Goal: Task Accomplishment & Management: Contribute content

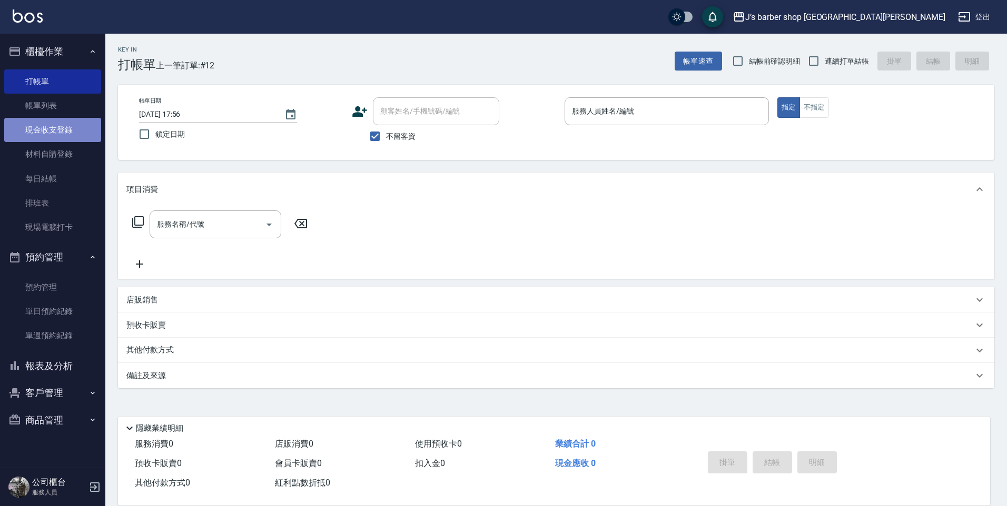
click at [81, 125] on link "現金收支登錄" at bounding box center [52, 130] width 97 height 24
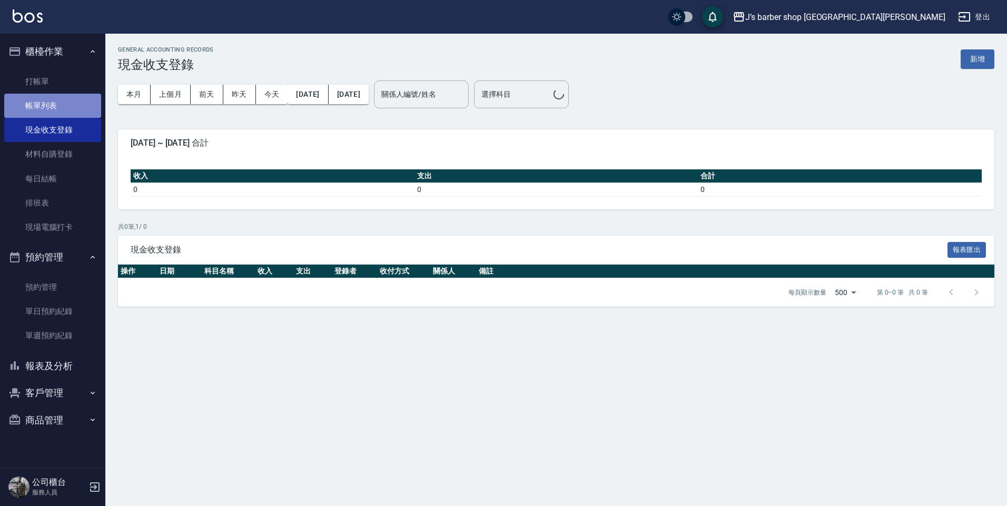
click at [96, 102] on link "帳單列表" at bounding box center [52, 106] width 97 height 24
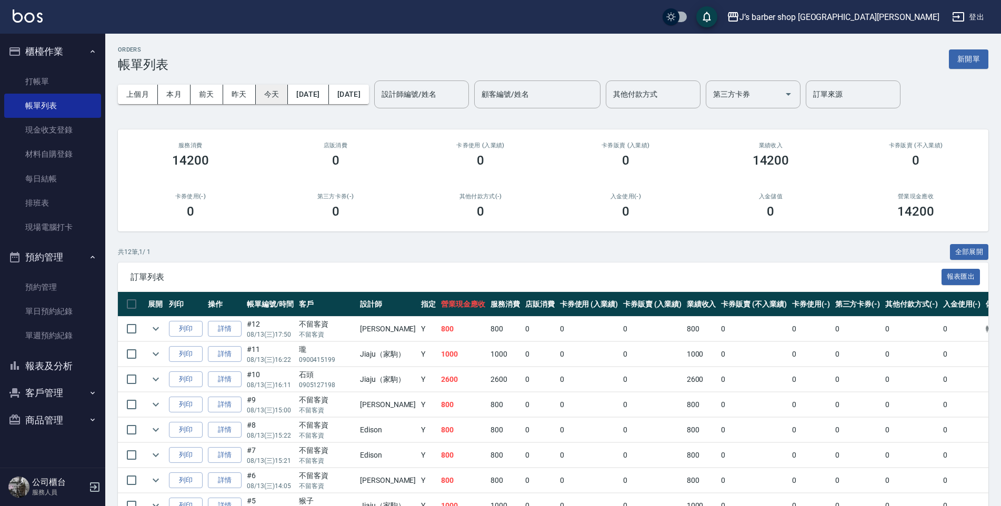
click at [277, 94] on button "今天" at bounding box center [272, 94] width 33 height 19
click at [29, 95] on link "帳單列表" at bounding box center [52, 106] width 97 height 24
click at [50, 80] on link "打帳單" at bounding box center [52, 81] width 97 height 24
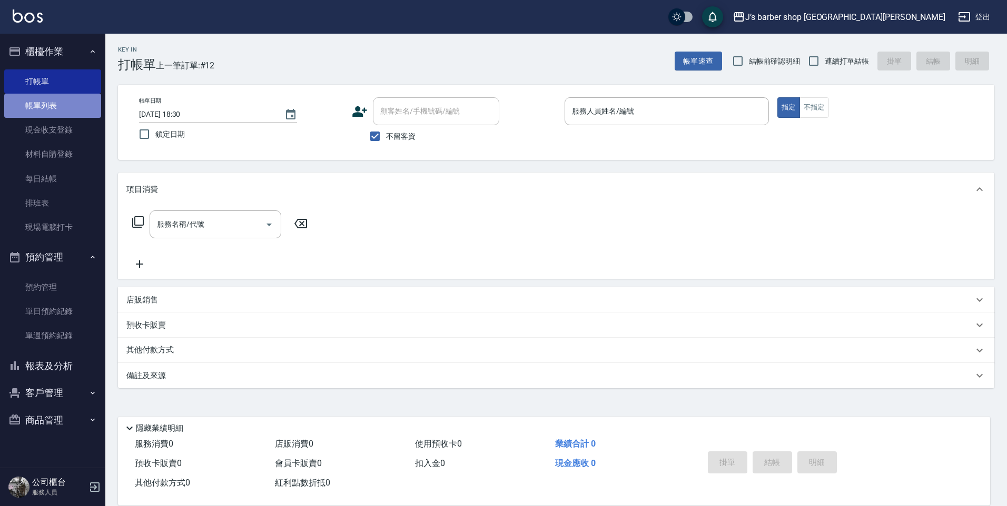
click at [75, 114] on link "帳單列表" at bounding box center [52, 106] width 97 height 24
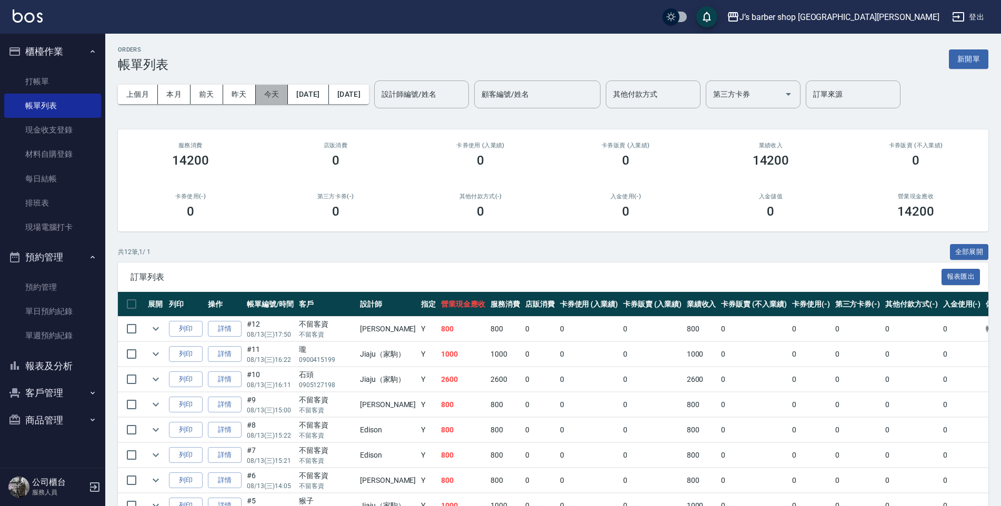
click at [265, 94] on button "今天" at bounding box center [272, 94] width 33 height 19
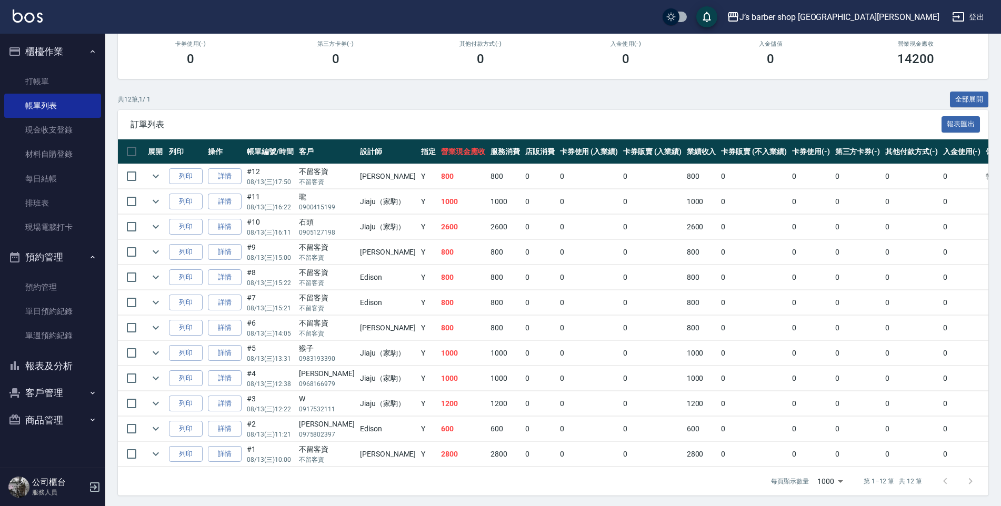
scroll to position [158, 0]
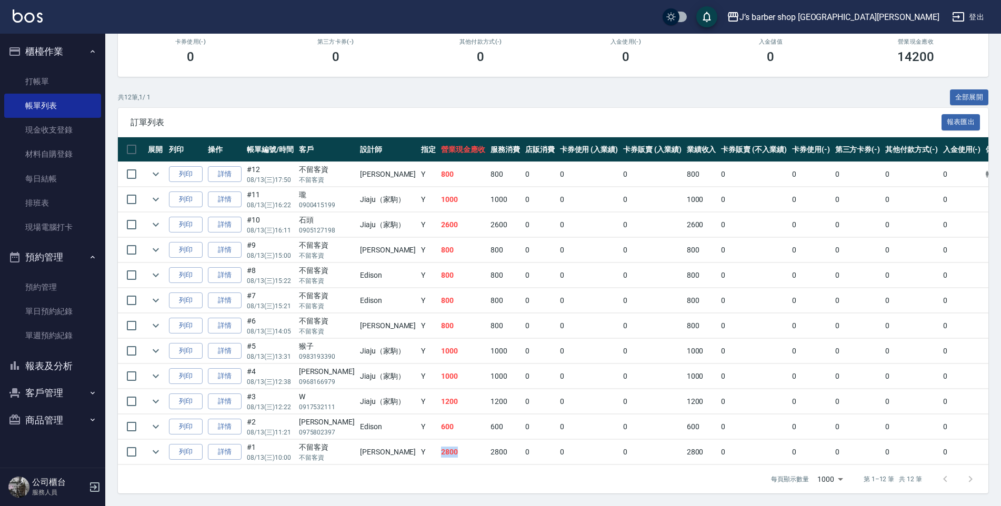
drag, startPoint x: 412, startPoint y: 453, endPoint x: 444, endPoint y: 446, distance: 33.4
click at [444, 446] on td "2800" at bounding box center [463, 452] width 49 height 25
drag, startPoint x: 444, startPoint y: 446, endPoint x: 413, endPoint y: 434, distance: 33.8
click at [439, 434] on td "600" at bounding box center [463, 427] width 49 height 25
drag, startPoint x: 407, startPoint y: 300, endPoint x: 430, endPoint y: 299, distance: 22.7
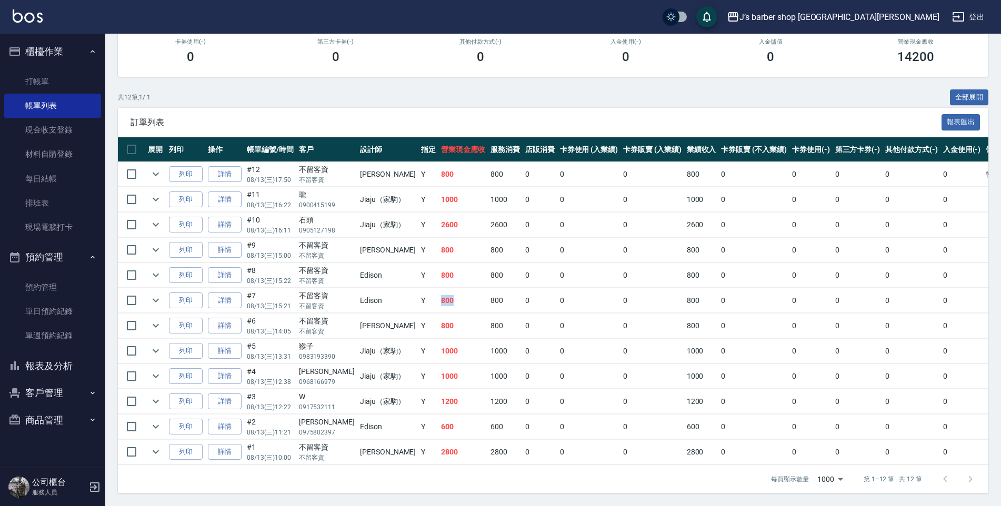
click at [439, 299] on td "800" at bounding box center [463, 301] width 49 height 25
drag, startPoint x: 430, startPoint y: 299, endPoint x: 436, endPoint y: 278, distance: 22.0
click at [439, 278] on td "800" at bounding box center [463, 275] width 49 height 25
drag, startPoint x: 436, startPoint y: 278, endPoint x: 326, endPoint y: 325, distance: 119.1
click at [326, 327] on p "不留客資" at bounding box center [327, 331] width 56 height 9
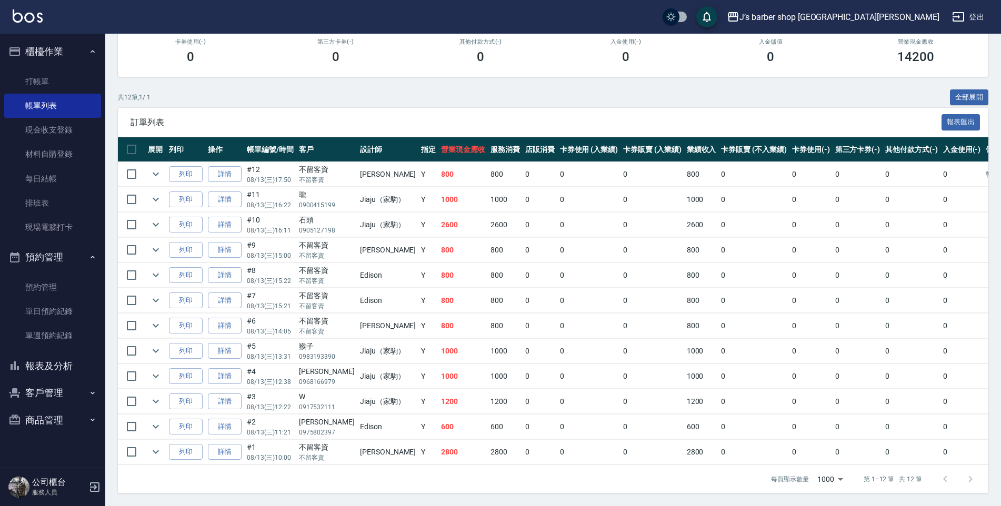
click at [50, 419] on button "商品管理" at bounding box center [52, 420] width 97 height 27
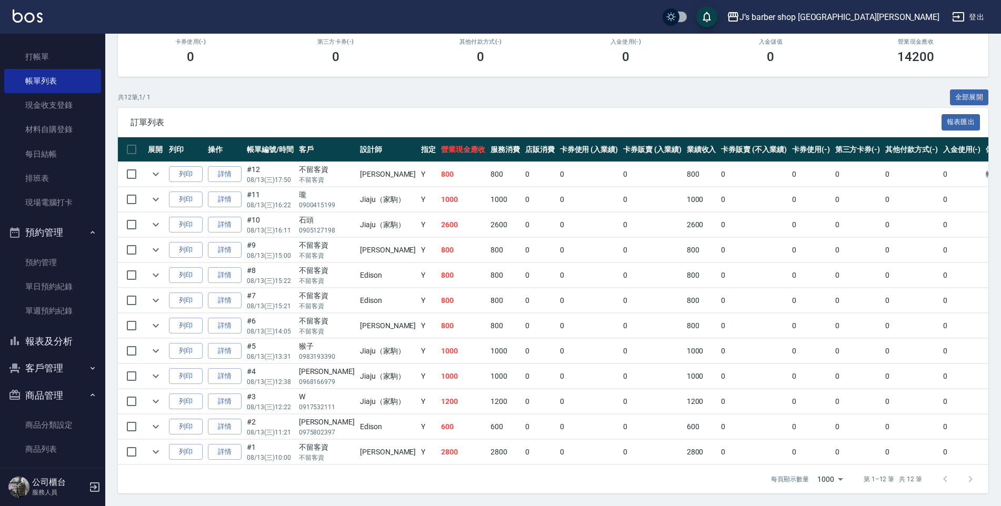
scroll to position [36, 0]
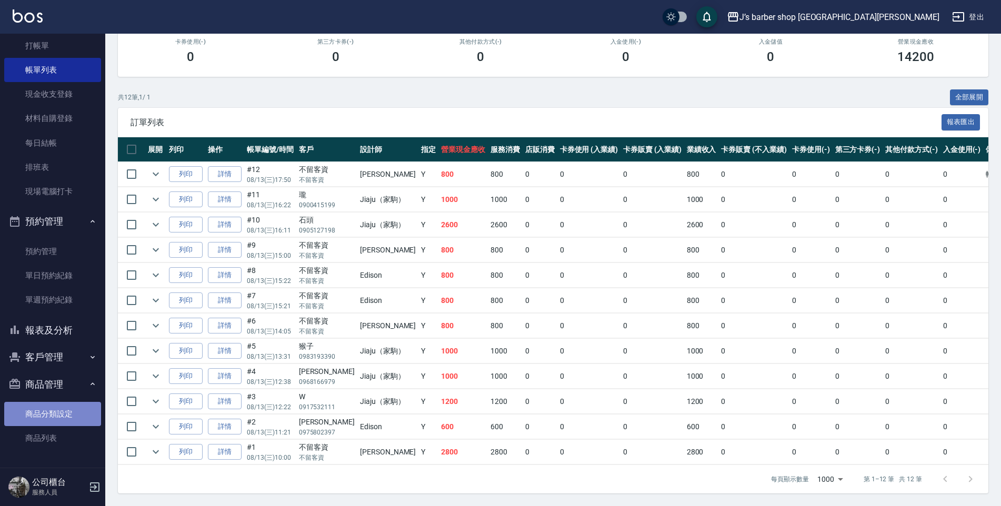
click at [63, 412] on link "商品分類設定" at bounding box center [52, 414] width 97 height 24
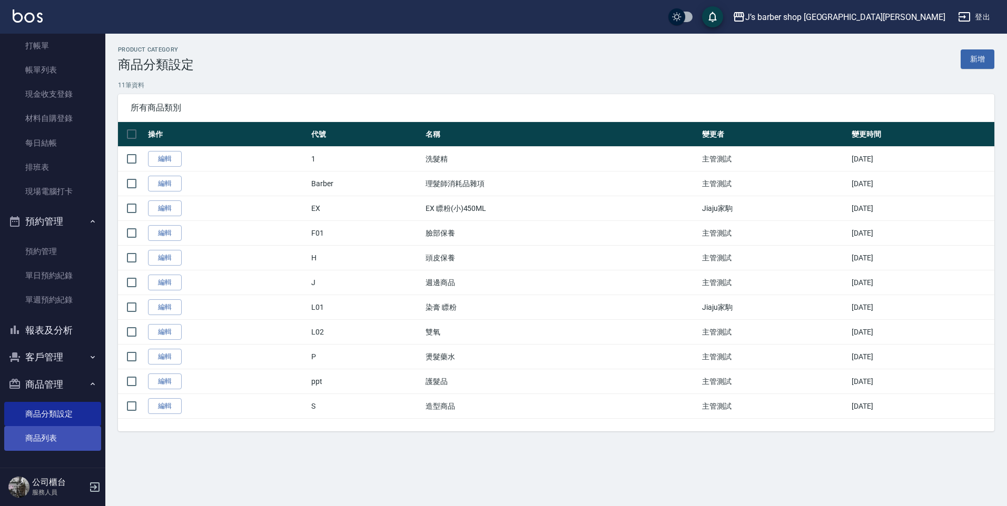
click at [33, 442] on link "商品列表" at bounding box center [52, 438] width 97 height 24
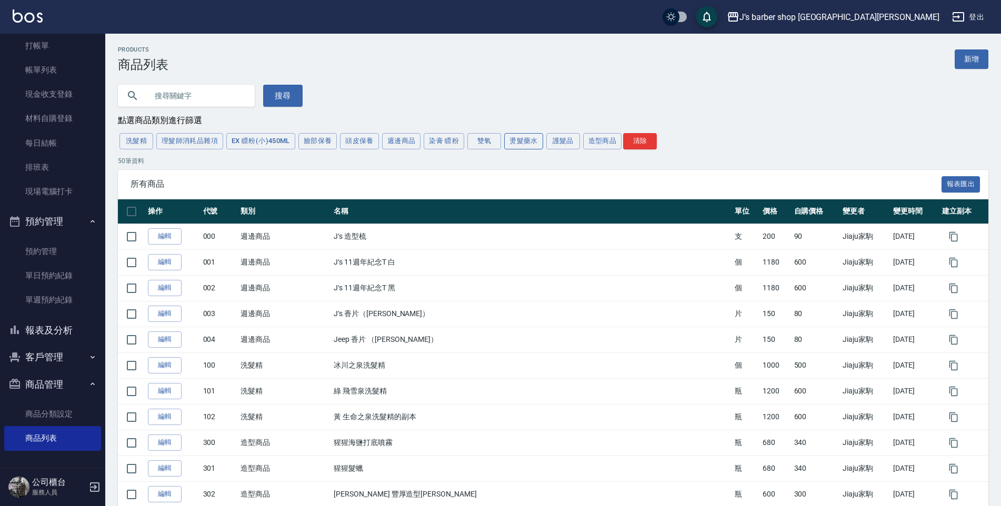
click at [518, 146] on button "燙髮藥水" at bounding box center [523, 141] width 39 height 16
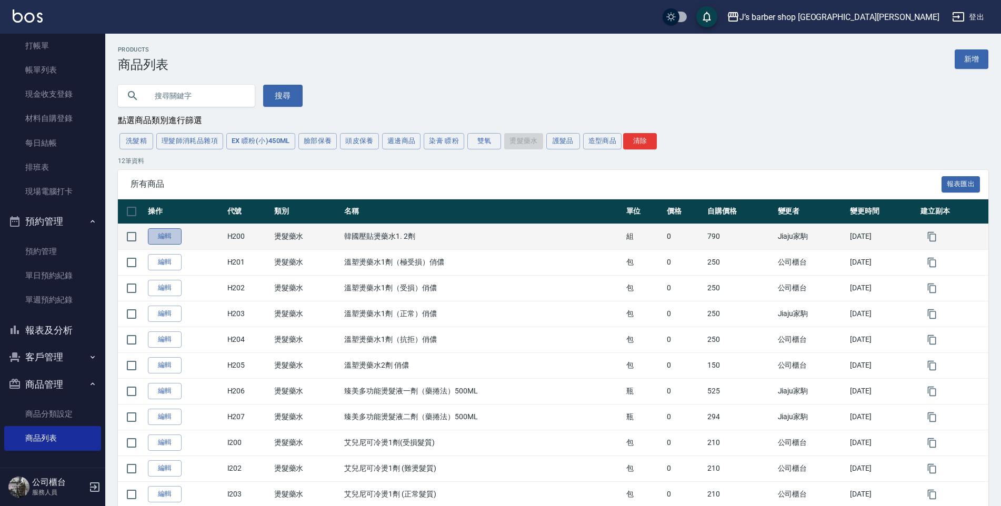
click at [172, 236] on link "編輯" at bounding box center [165, 236] width 34 height 16
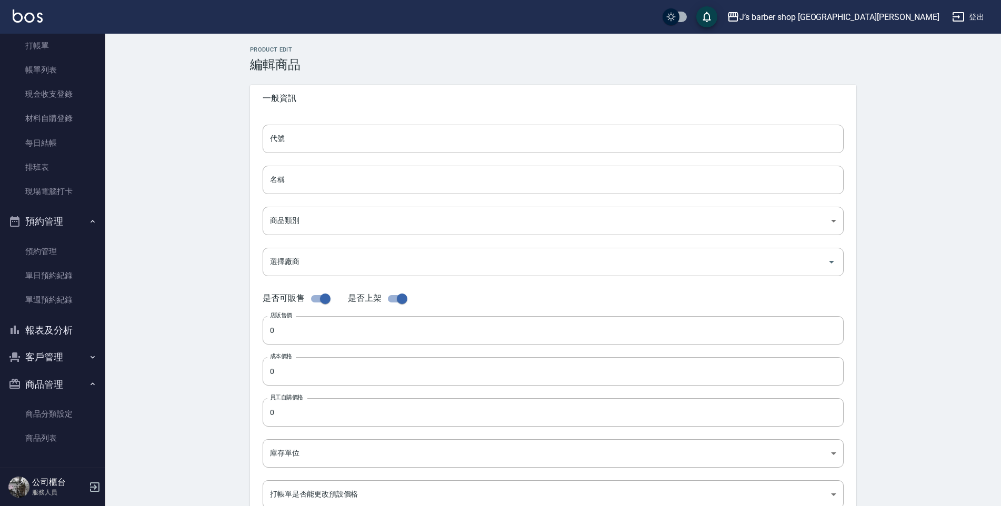
type input "H200"
type input "韓國壓貼燙藥水1. 2劑"
type input "9000dc3c-9111-4299-a79c-44c42a714c15"
checkbox input "false"
type input "790"
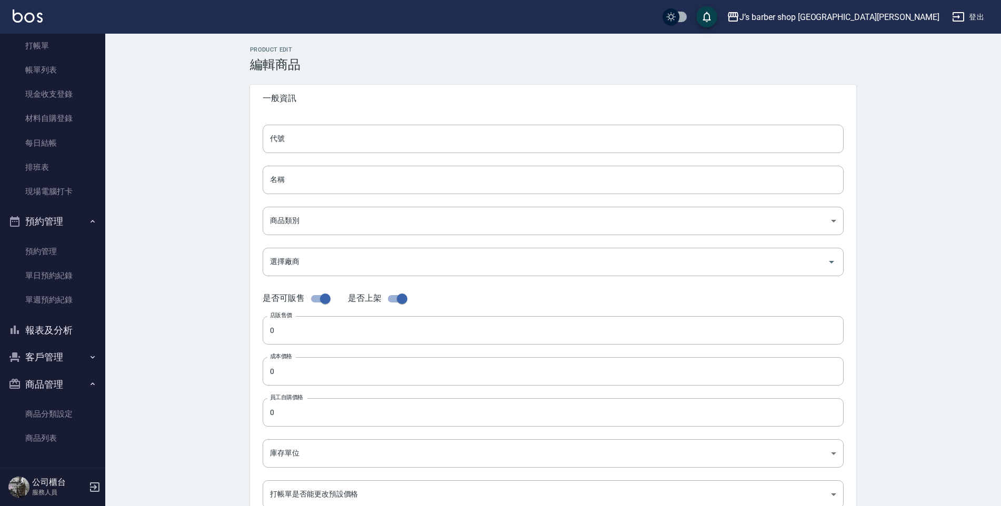
type input "790"
type input "組"
type input "UNSET"
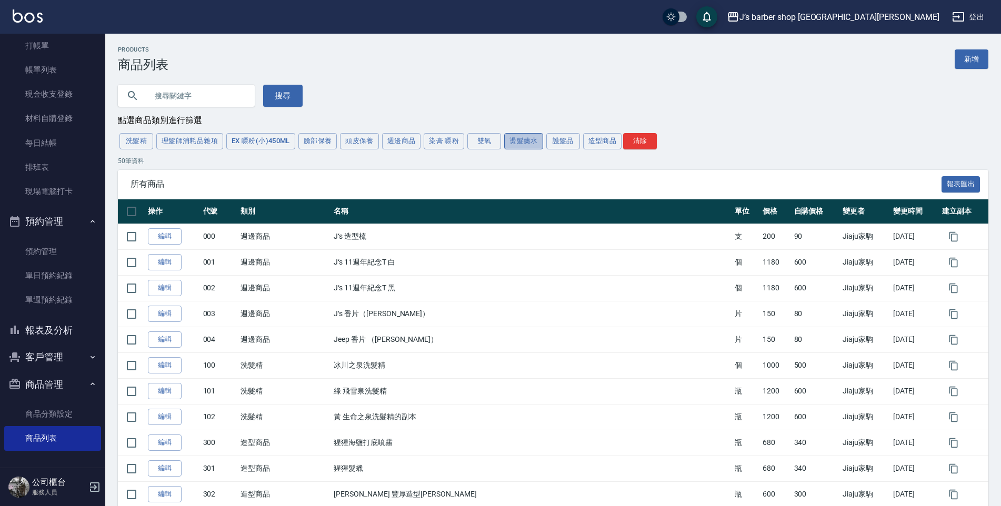
click at [511, 144] on button "燙髮藥水" at bounding box center [523, 141] width 39 height 16
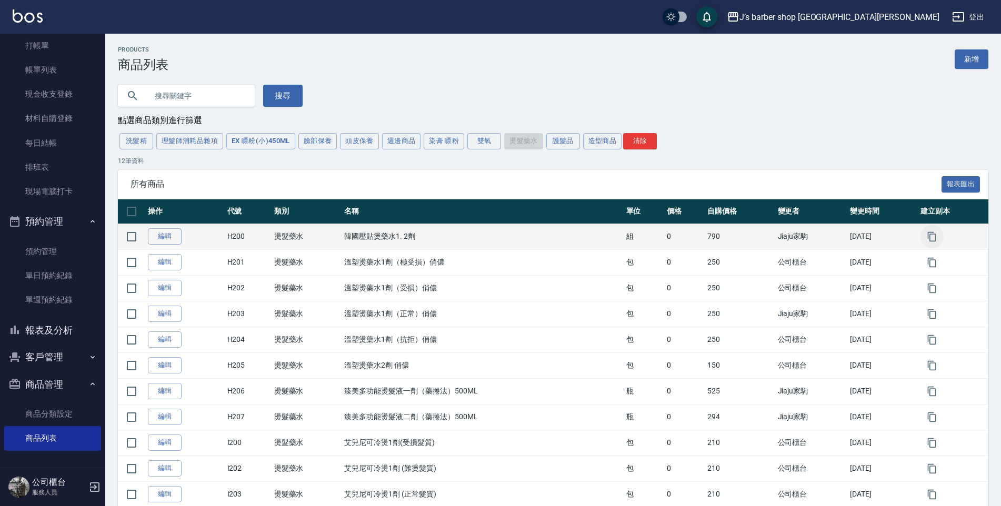
click at [932, 242] on icon "button" at bounding box center [932, 237] width 11 height 11
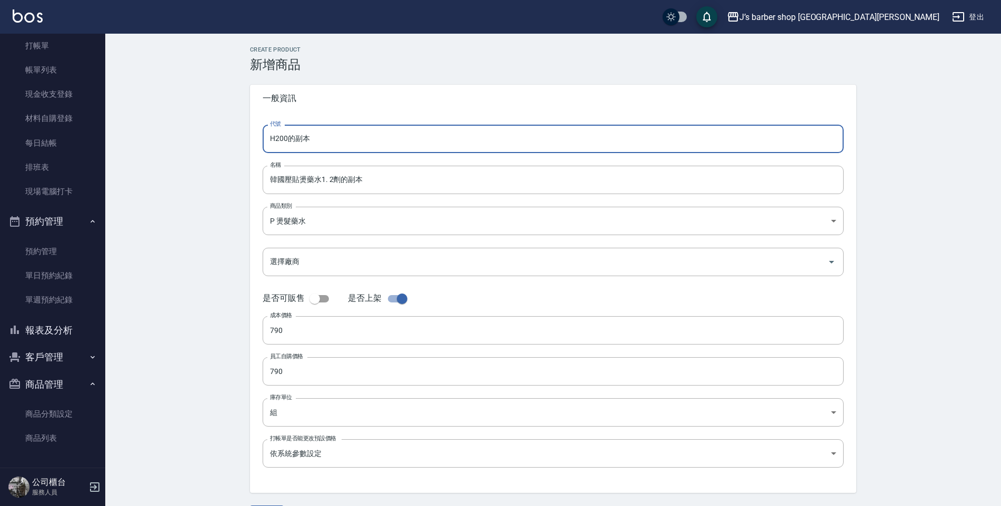
drag, startPoint x: 290, startPoint y: 141, endPoint x: 349, endPoint y: 144, distance: 58.5
click at [349, 144] on input "H200的副本" at bounding box center [553, 139] width 581 height 28
type input "H2000"
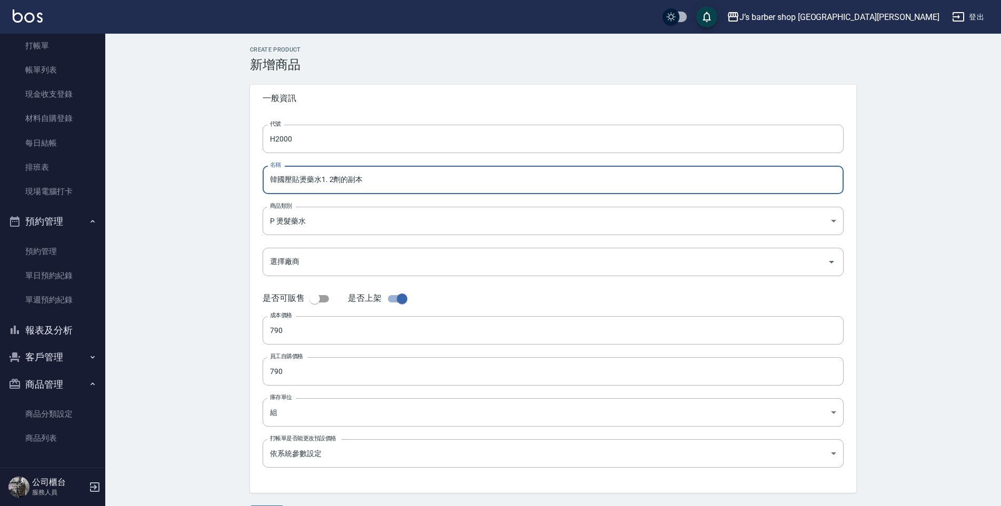
drag, startPoint x: 269, startPoint y: 178, endPoint x: 653, endPoint y: 245, distance: 389.7
click at [653, 245] on form "代號 H2000 代號 名稱 韓國壓貼燙藥水1. 2劑的副本 名稱 商品類別 P 燙髮藥水 9000dc3c-9111-4299-a79c-44c42a7…" at bounding box center [553, 303] width 581 height 356
type input "M"
click at [378, 186] on input "M" at bounding box center [553, 180] width 581 height 28
type input "i"
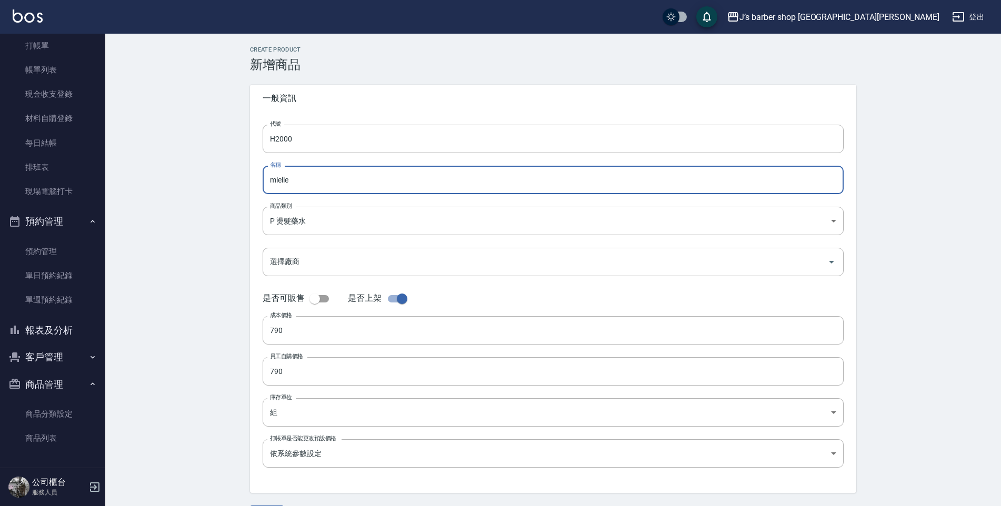
click at [316, 176] on input "mielle" at bounding box center [553, 180] width 581 height 28
click at [344, 180] on input "mielle 米樂絲 黑霧壓貼'燙髮劑" at bounding box center [553, 180] width 581 height 28
click at [346, 176] on input "mielle 米樂絲 黑霧壓貼'燙髮劑" at bounding box center [553, 180] width 581 height 28
type input "mielle 米樂絲 黑霧壓貼燙髮劑"
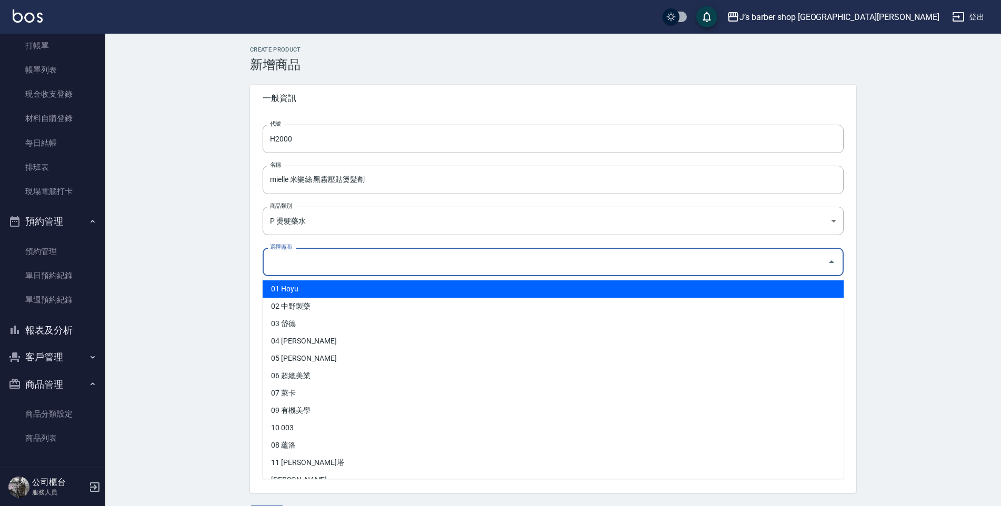
click at [375, 270] on input "選擇廠商" at bounding box center [545, 262] width 556 height 18
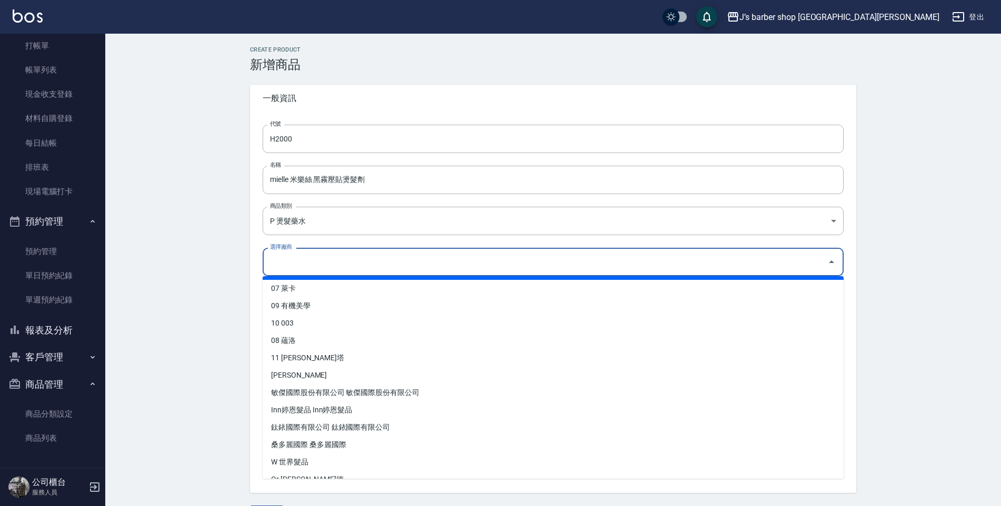
scroll to position [105, 0]
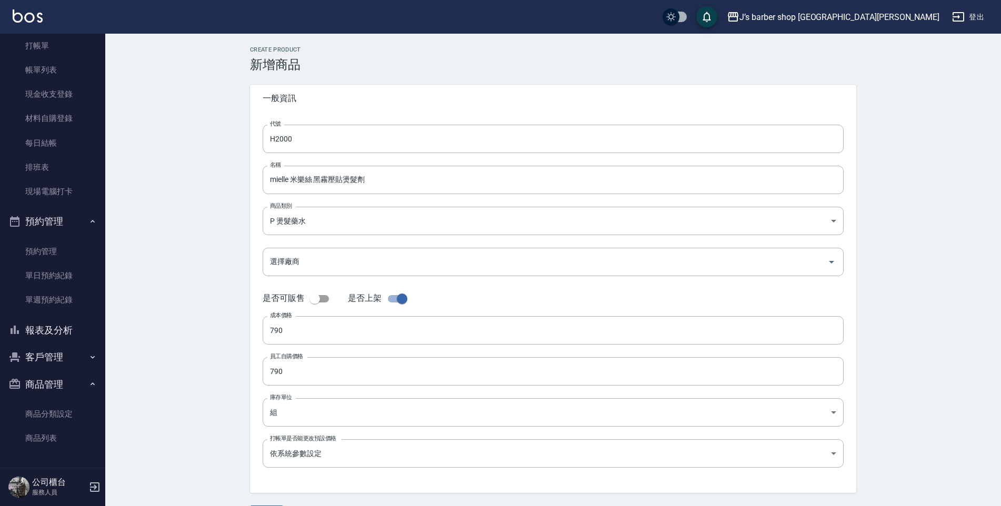
click at [207, 441] on div "CREATE PRODUCT 新增商品 一般資訊 代號 H2000 代號 名稱 mielle 米樂絲 黑霧壓貼燙髮劑 名稱 商品類別 P 燙髮藥水 900…" at bounding box center [553, 286] width 896 height 504
click at [299, 327] on input "790" at bounding box center [553, 330] width 581 height 28
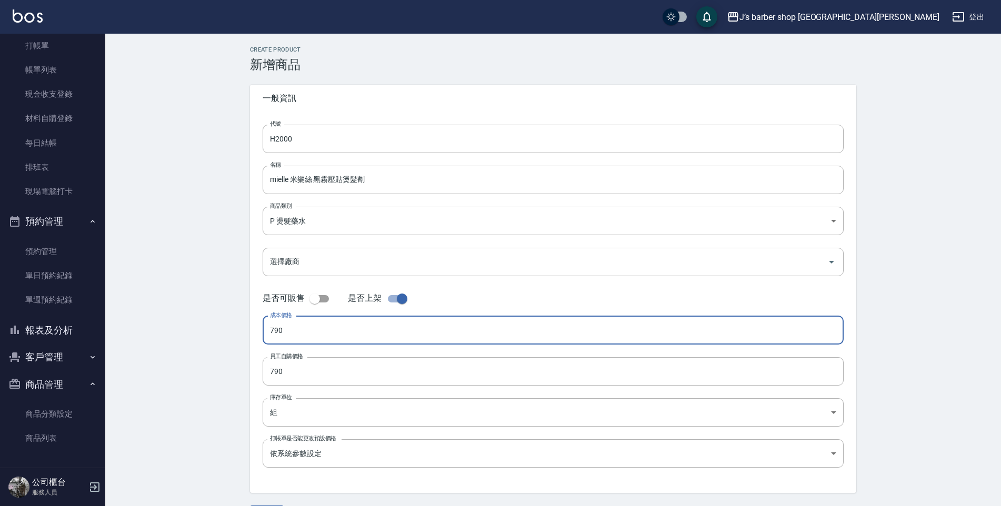
drag, startPoint x: 267, startPoint y: 331, endPoint x: 437, endPoint y: 347, distance: 170.9
click at [437, 347] on form "代號 H2000 代號 名稱 mielle 米樂絲 黑霧壓貼燙髮劑 名稱 商品類別 P 燙髮藥水 9000dc3c-9111-4299-a79c-44c4…" at bounding box center [553, 303] width 581 height 356
type input "520"
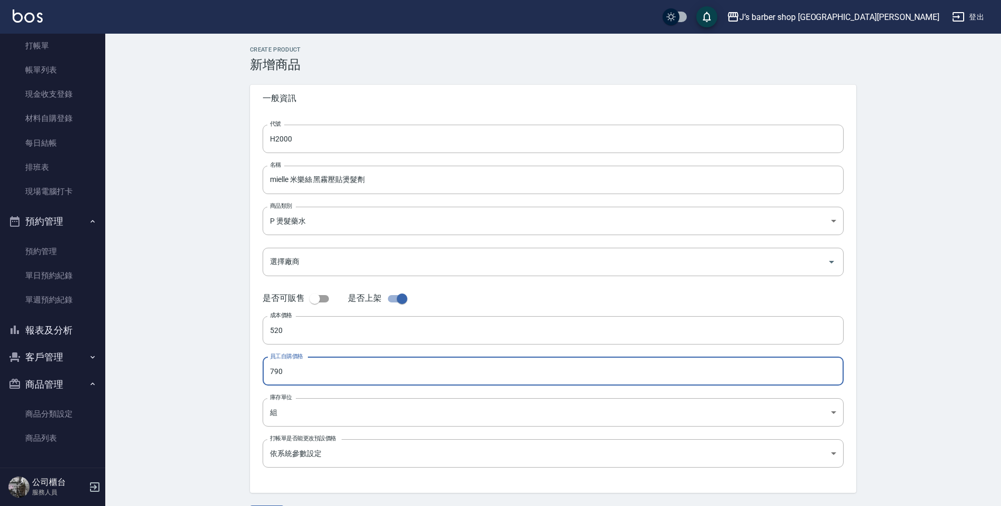
drag, startPoint x: 283, startPoint y: 373, endPoint x: 246, endPoint y: 374, distance: 36.3
click at [246, 374] on div "CREATE PRODUCT 新增商品 一般資訊 代號 H2000 代號 名稱 mielle 米樂絲 黑霧壓貼燙髮劑 名稱 商品類別 P 燙髮藥水 900…" at bounding box center [553, 285] width 632 height 479
type input "520"
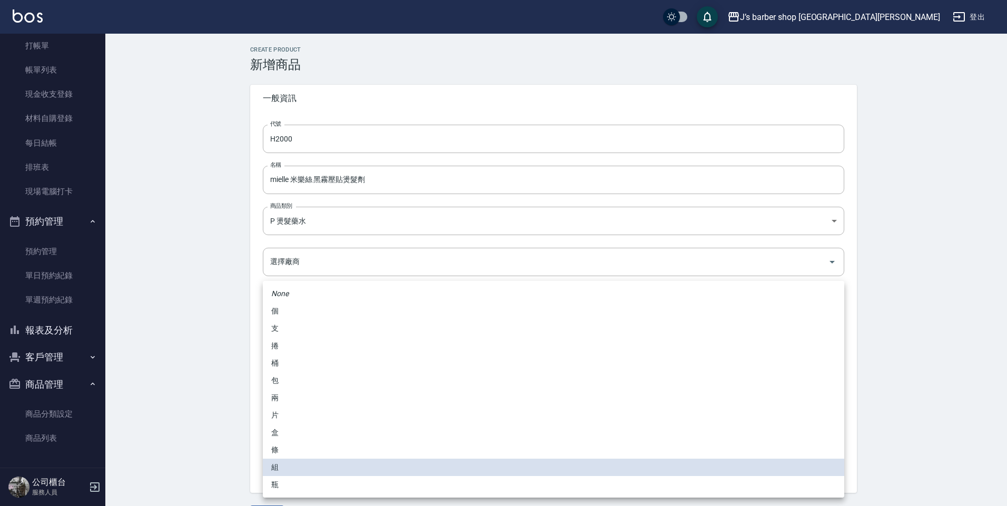
click at [337, 411] on body "J’s barber shop 台中大隆 登出 櫃檯作業 打帳單 帳單列表 現金收支登錄 材料自購登錄 每日結帳 排班表 現場電腦打卡 預約管理 預約管理 單…" at bounding box center [503, 269] width 1007 height 538
click at [277, 449] on li "條" at bounding box center [553, 450] width 581 height 17
type input "條"
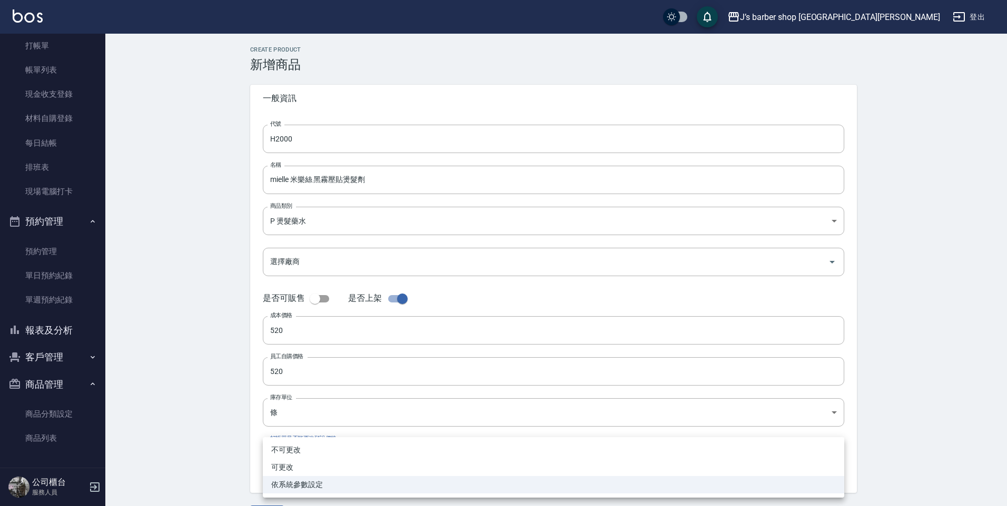
click at [336, 458] on body "J’s barber shop 台中大隆 登出 櫃檯作業 打帳單 帳單列表 現金收支登錄 材料自購登錄 每日結帳 排班表 現場電腦打卡 預約管理 預約管理 單…" at bounding box center [503, 269] width 1007 height 538
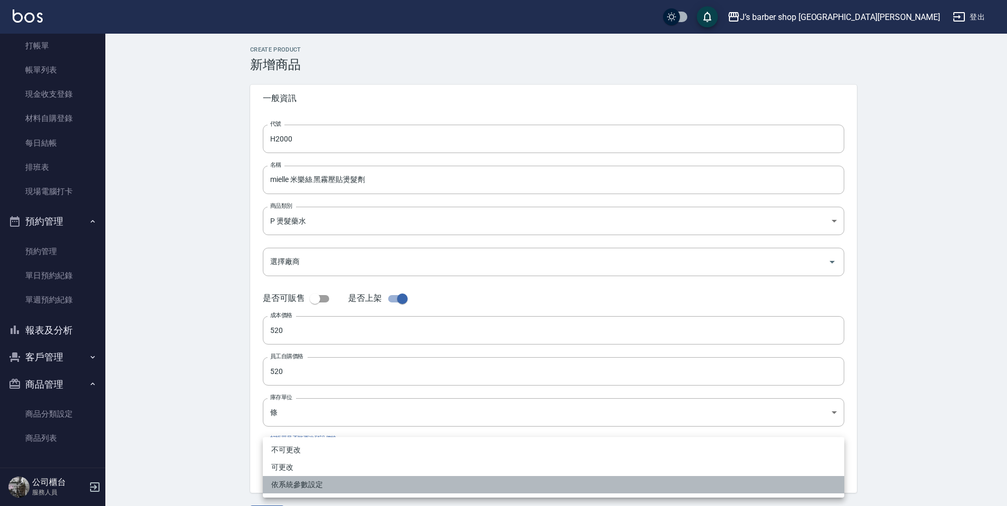
click at [273, 488] on li "依系統參數設定" at bounding box center [553, 484] width 581 height 17
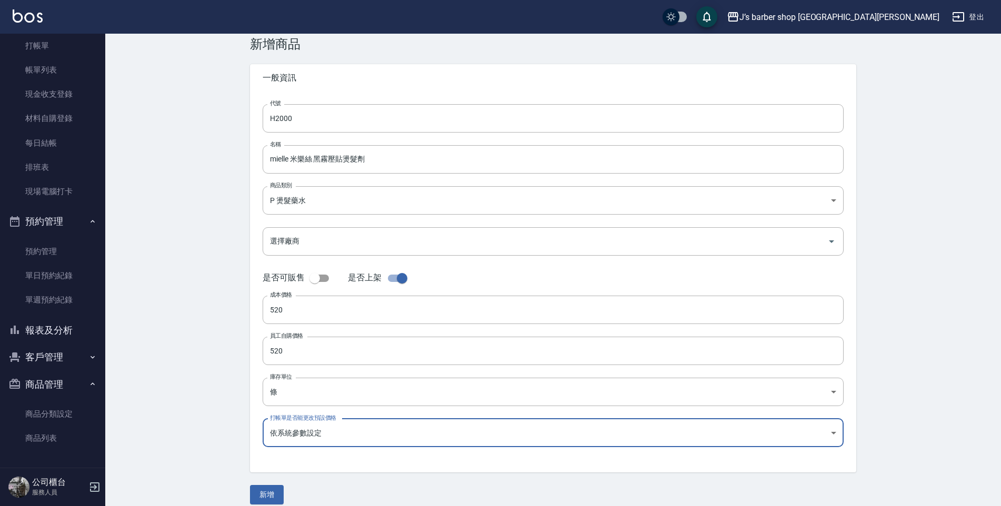
scroll to position [32, 0]
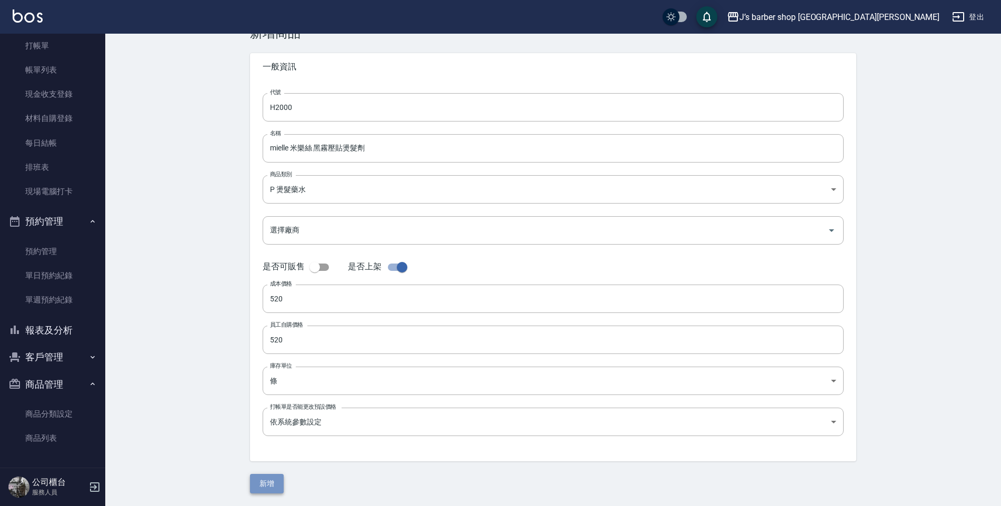
click at [276, 479] on button "新增" at bounding box center [267, 483] width 34 height 19
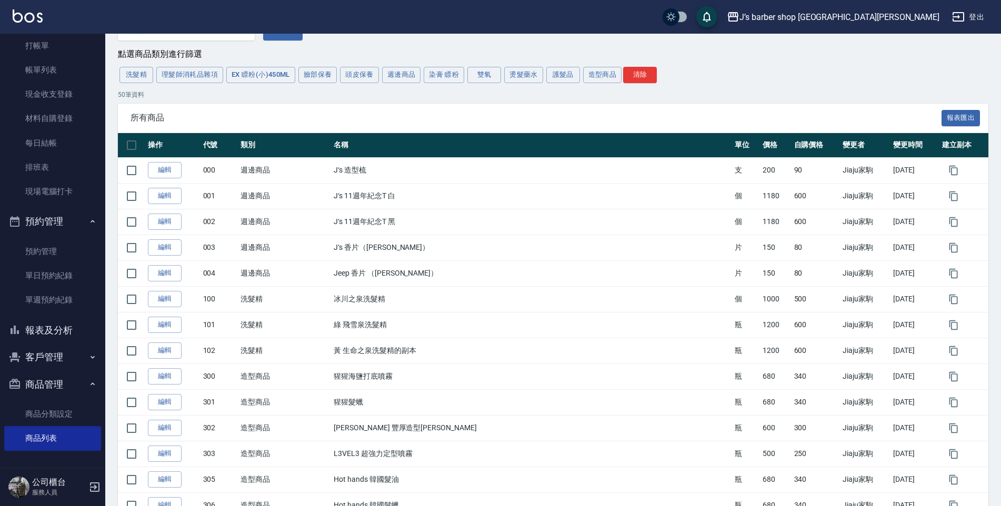
scroll to position [6, 0]
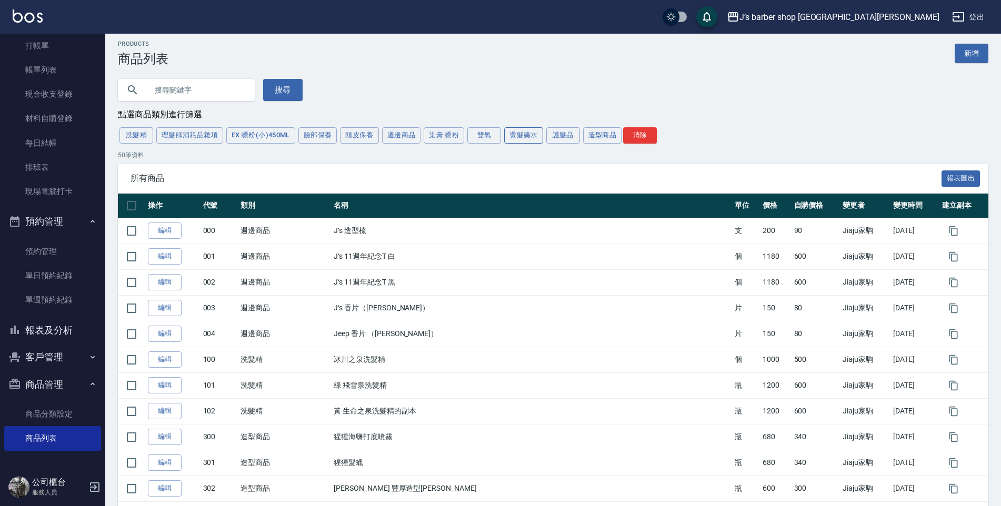
click at [521, 138] on button "燙髮藥水" at bounding box center [523, 135] width 39 height 16
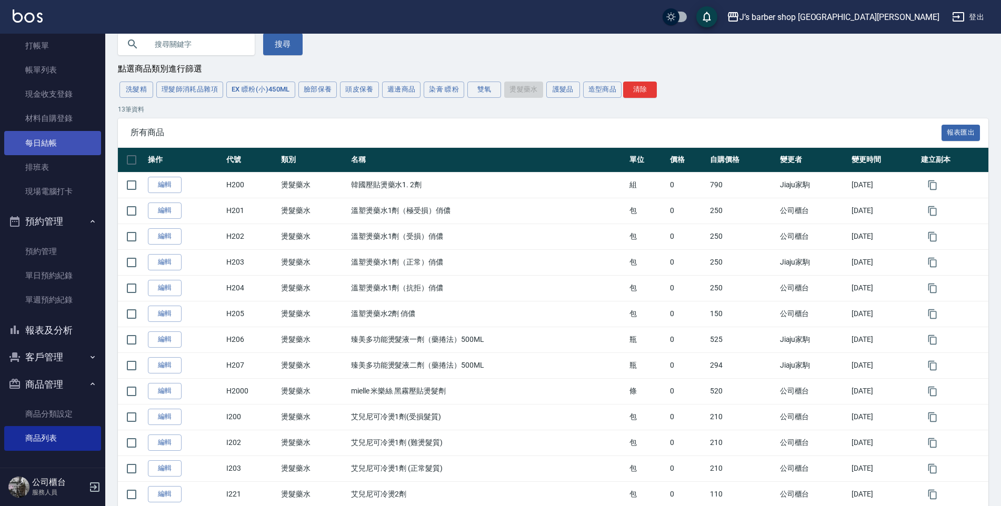
scroll to position [0, 0]
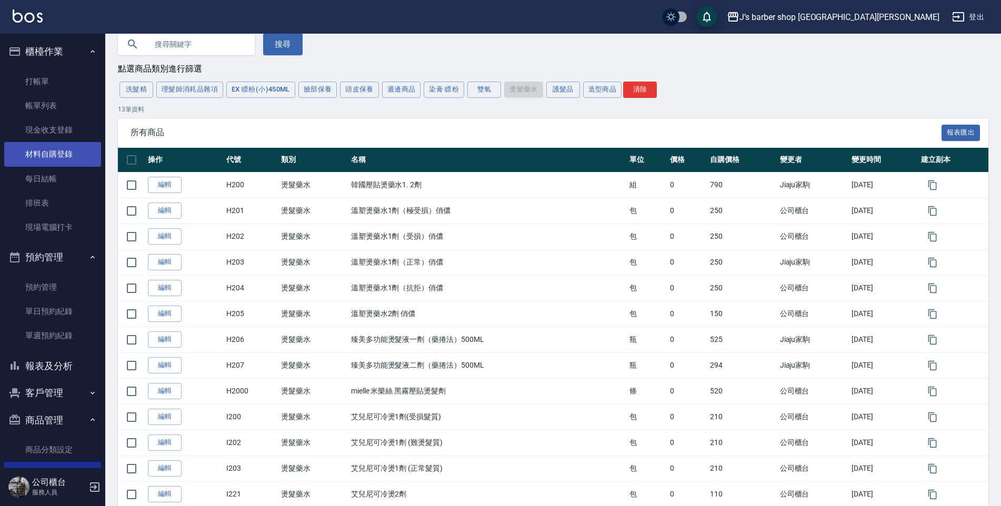
click at [62, 150] on link "材料自購登錄" at bounding box center [52, 154] width 97 height 24
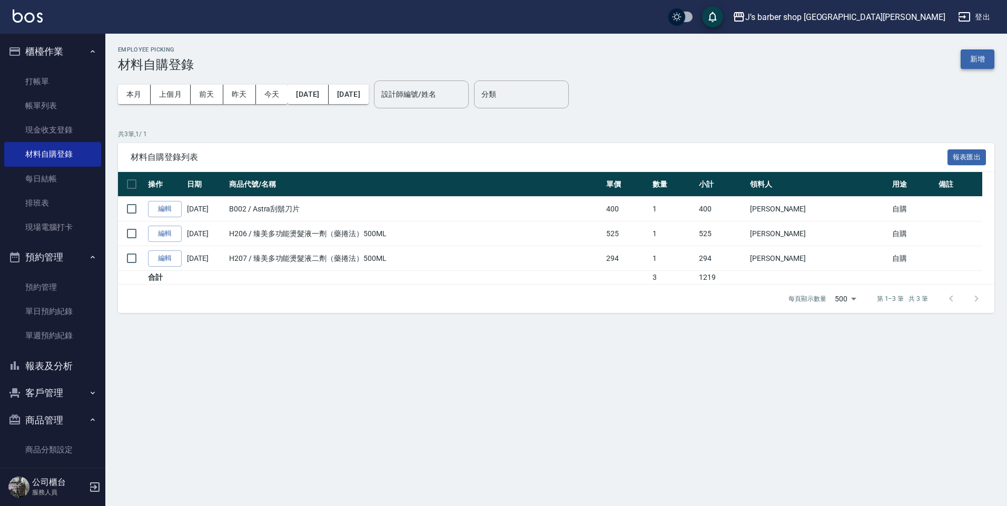
click at [967, 61] on button "新增" at bounding box center [977, 58] width 34 height 19
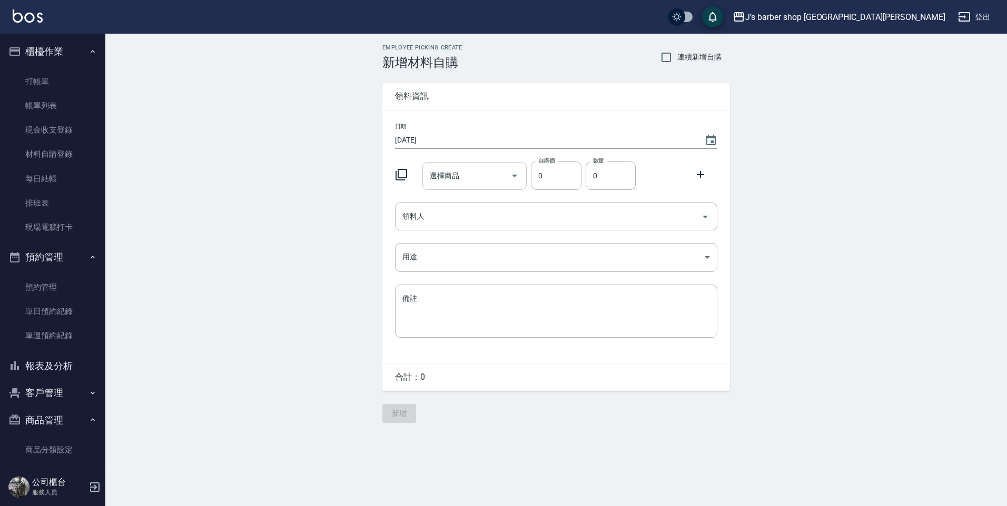
click at [513, 176] on icon "Open" at bounding box center [514, 176] width 5 height 3
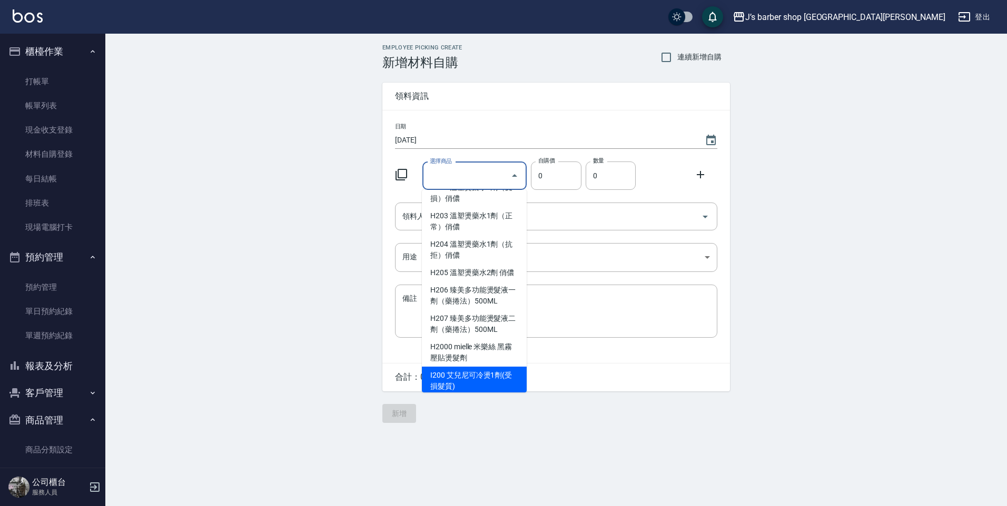
scroll to position [1053, 0]
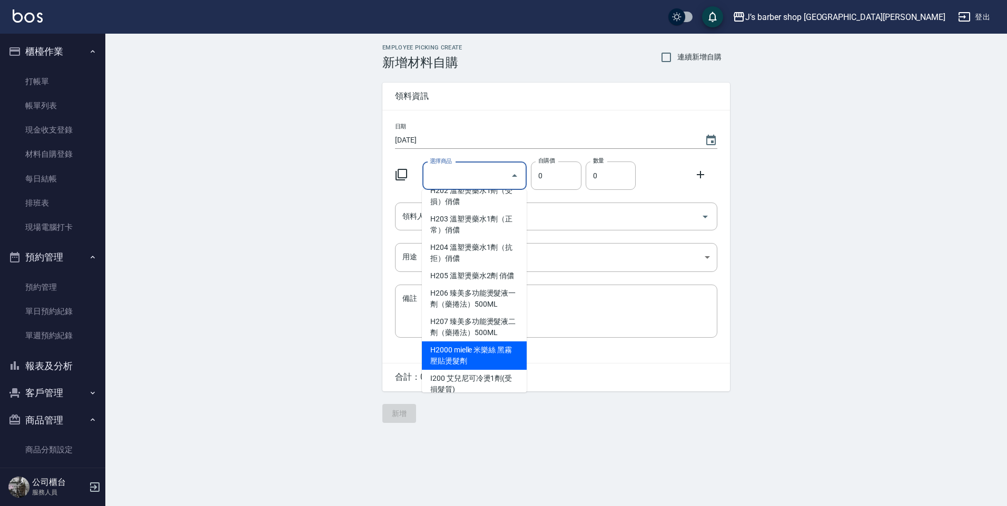
click at [471, 370] on li "H2000 mielle 米樂絲 黑霧壓貼燙髮劑" at bounding box center [474, 356] width 105 height 28
type input "mielle 米樂絲 黑霧壓貼燙髮劑"
type input "520"
type input "1"
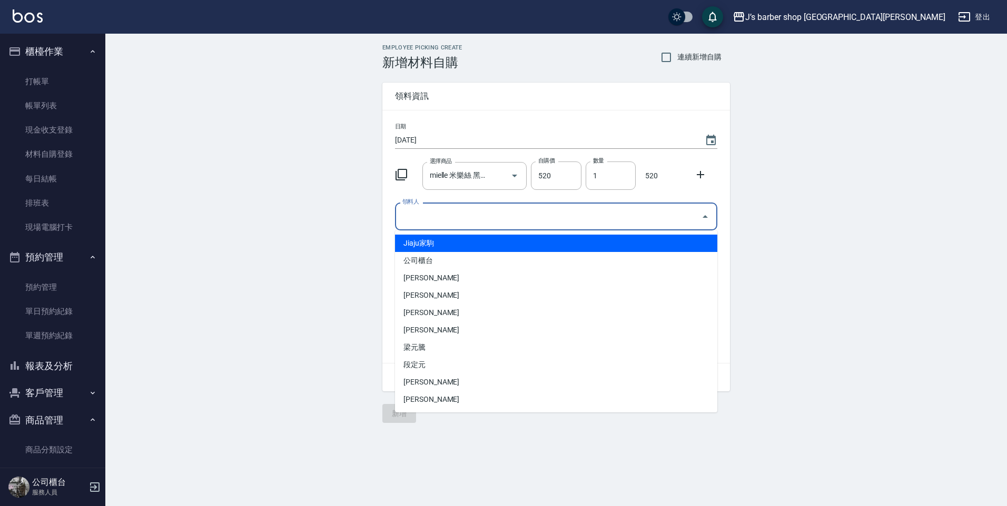
click at [473, 216] on input "領料人" at bounding box center [548, 216] width 297 height 18
click at [427, 239] on li "Jiaju家駒" at bounding box center [556, 243] width 322 height 17
type input "Jiaju家駒"
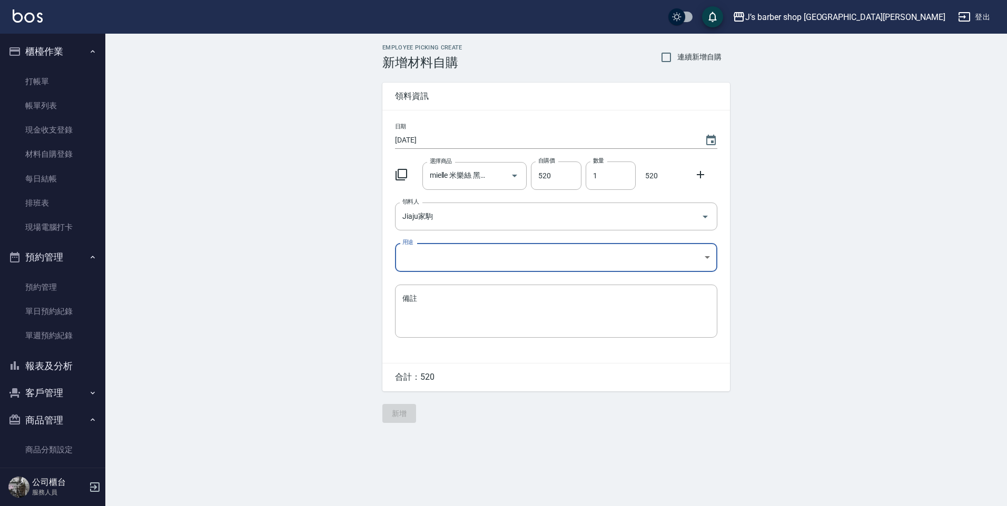
click at [429, 242] on div "日期 [DATE] 選擇商品 mielle 米樂絲 黑霧壓貼燙髮劑 選擇商品 自購價 520 自購價 數量 1 數量 520 領料人 Jiaju家駒 領料人 …" at bounding box center [555, 237] width 347 height 253
click at [476, 270] on body "J’s barber shop 台中大隆 登出 櫃檯作業 打帳單 帳單列表 現金收支登錄 材料自購登錄 每日結帳 排班表 現場電腦打卡 預約管理 預約管理 單…" at bounding box center [503, 253] width 1007 height 506
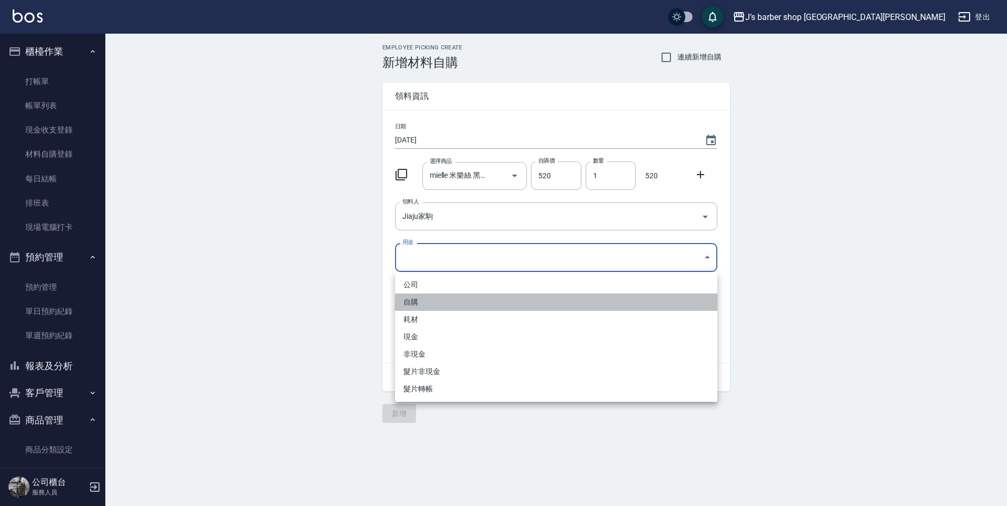
click at [413, 307] on li "自購" at bounding box center [556, 302] width 322 height 17
type input "自購"
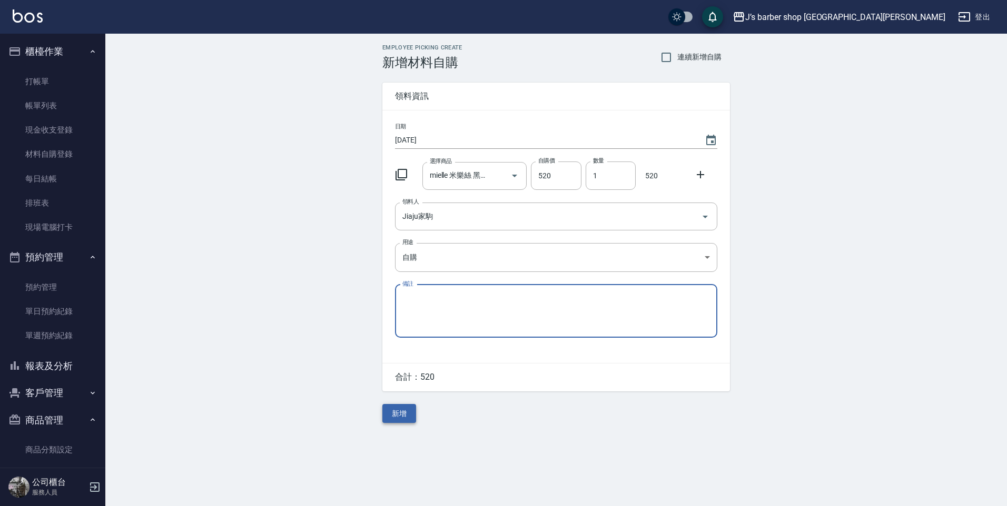
click at [390, 413] on button "新增" at bounding box center [399, 413] width 34 height 19
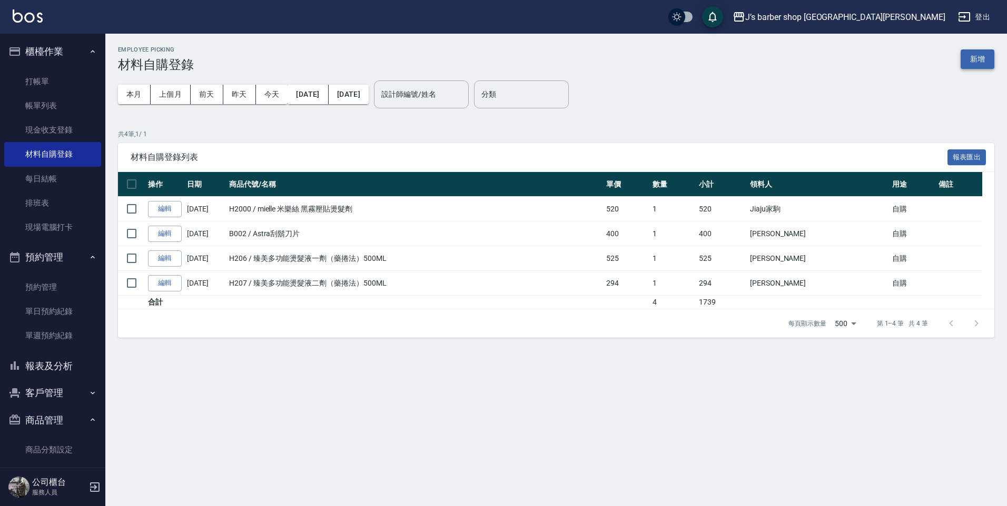
click at [981, 54] on button "新增" at bounding box center [977, 58] width 34 height 19
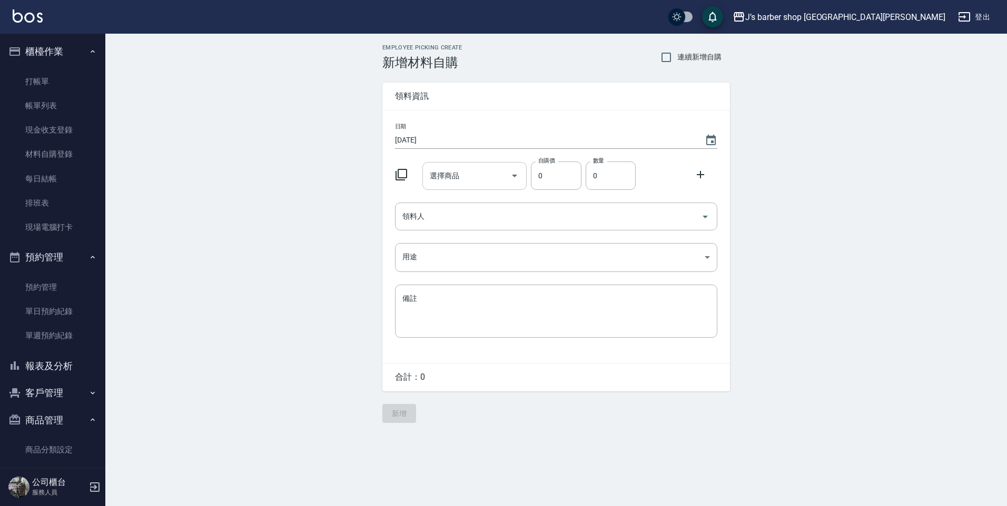
click at [458, 178] on input "選擇商品" at bounding box center [466, 176] width 79 height 18
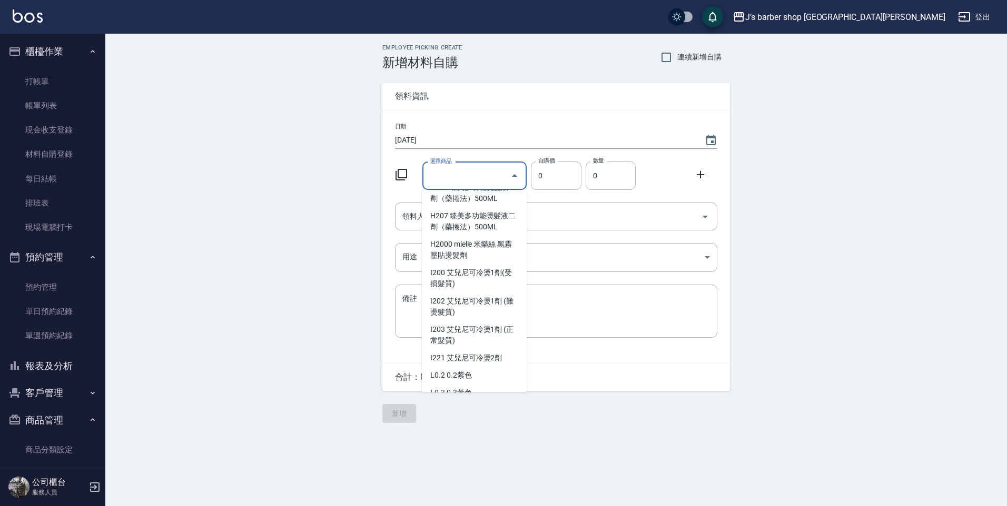
scroll to position [1158, 0]
click at [491, 265] on li "H2000 mielle 米樂絲 黑霧壓貼燙髮劑" at bounding box center [474, 250] width 105 height 28
type input "mielle 米樂絲 黑霧壓貼燙髮劑"
type input "520"
type input "1"
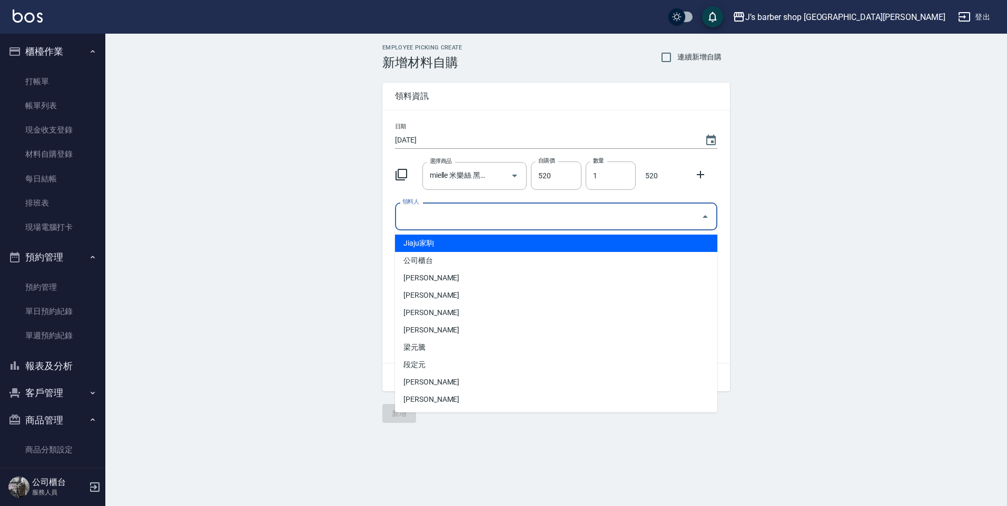
click at [611, 222] on input "領料人" at bounding box center [548, 216] width 297 height 18
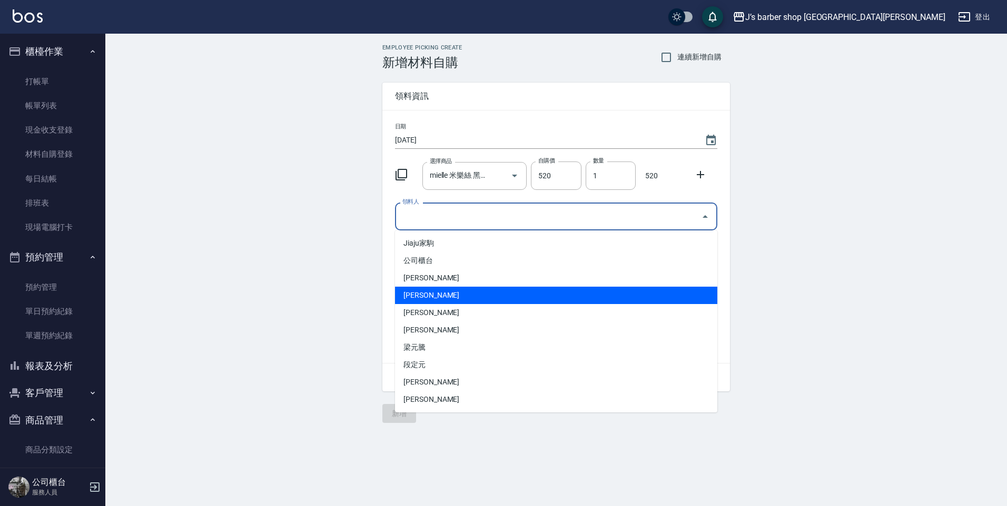
click at [546, 292] on li "[PERSON_NAME]" at bounding box center [556, 295] width 322 height 17
type input "[PERSON_NAME]"
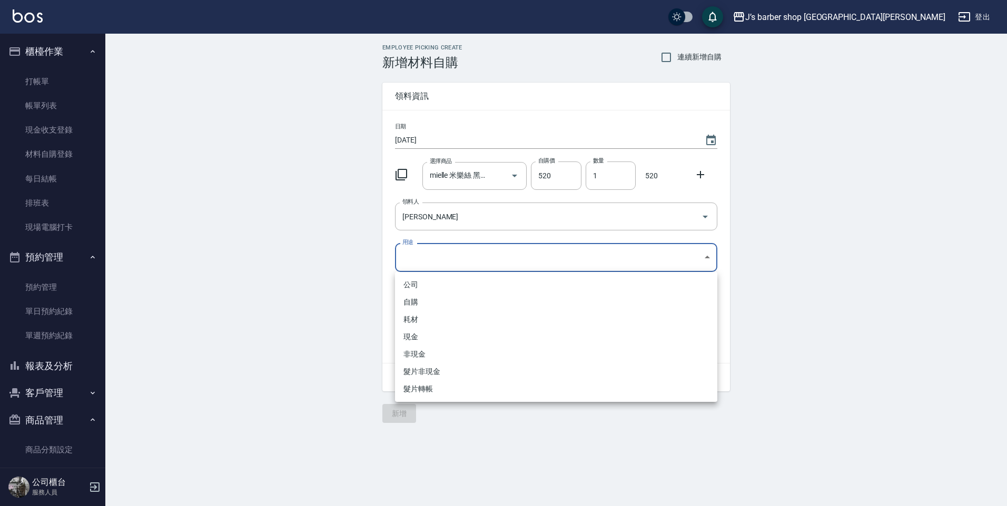
click at [544, 263] on body "J’s barber shop 台中大隆 登出 櫃檯作業 打帳單 帳單列表 現金收支登錄 材料自購登錄 每日結帳 排班表 現場電腦打卡 預約管理 預約管理 單…" at bounding box center [503, 253] width 1007 height 506
click at [505, 301] on li "自購" at bounding box center [556, 302] width 322 height 17
type input "自購"
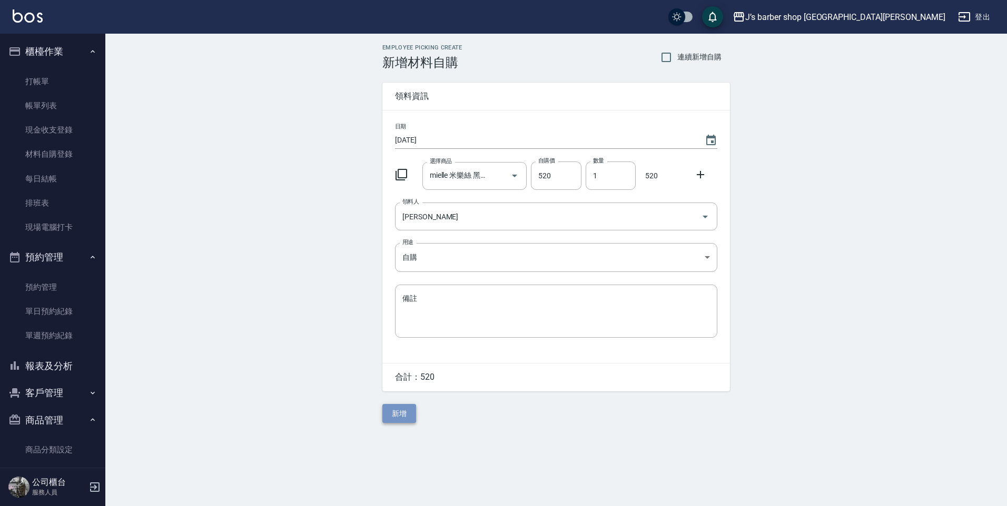
click at [408, 420] on button "新增" at bounding box center [399, 413] width 34 height 19
